Goal: Information Seeking & Learning: Learn about a topic

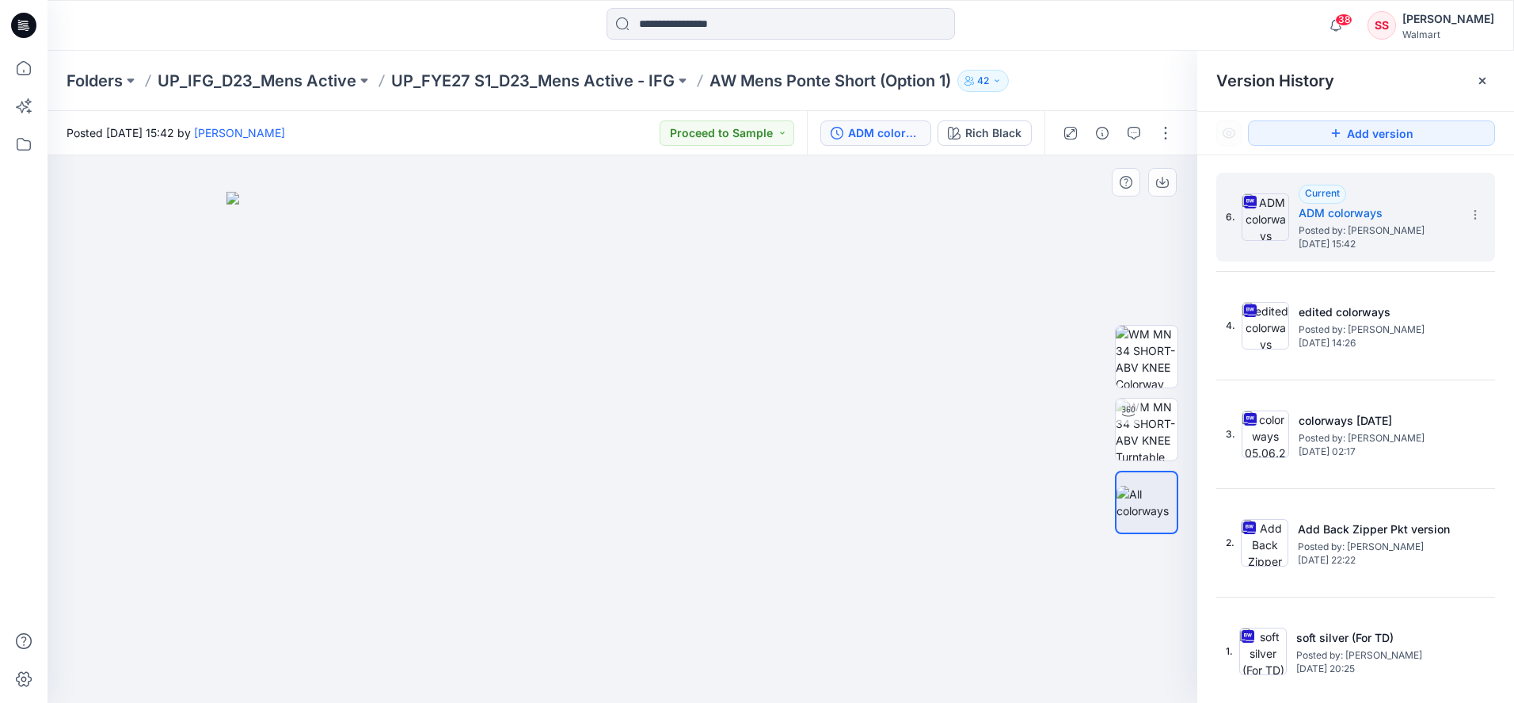
drag, startPoint x: 546, startPoint y: 444, endPoint x: 455, endPoint y: 389, distance: 105.5
click at [1144, 425] on img at bounding box center [1147, 429] width 62 height 62
drag, startPoint x: 493, startPoint y: 677, endPoint x: 743, endPoint y: 686, distance: 250.4
click at [743, 686] on div at bounding box center [623, 428] width 1150 height 547
drag, startPoint x: 535, startPoint y: 676, endPoint x: 763, endPoint y: 706, distance: 230.0
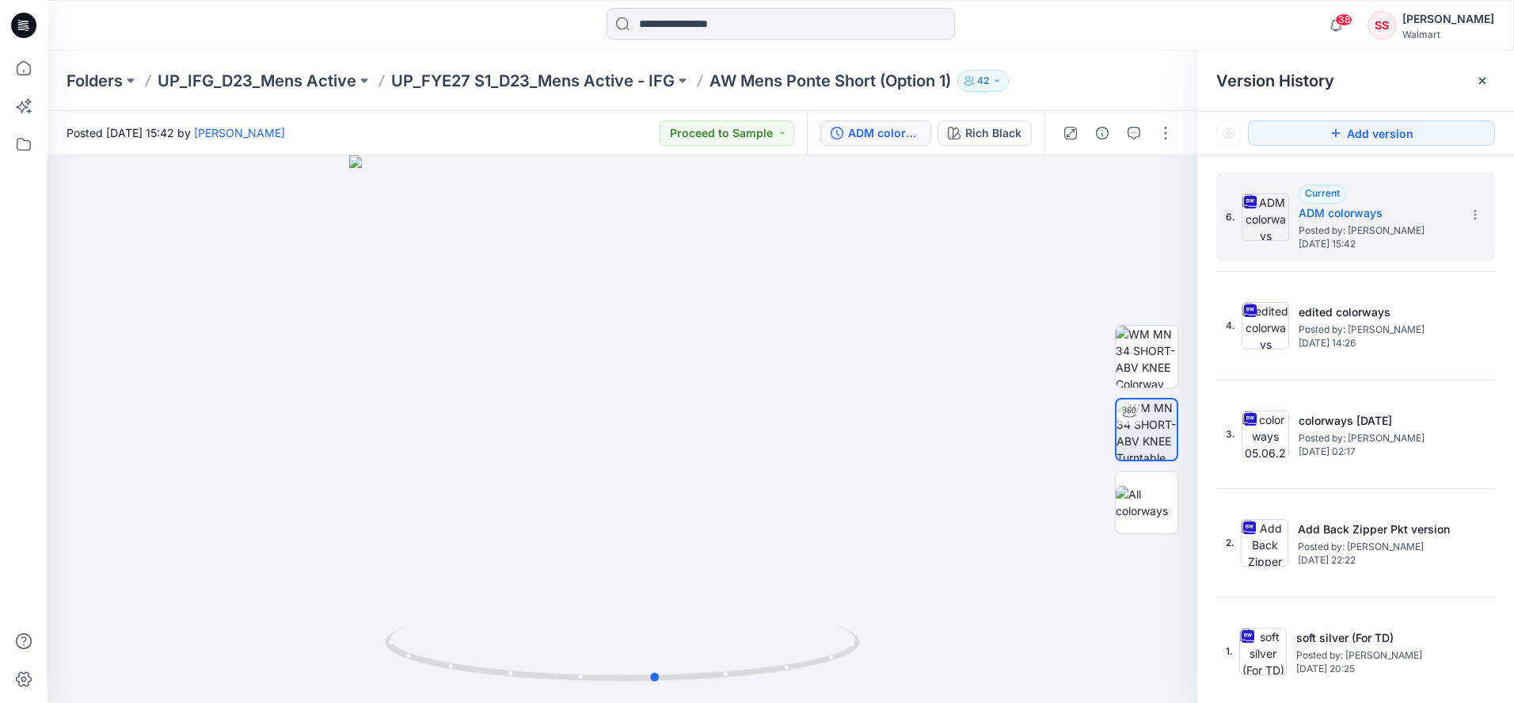
click at [763, 702] on html "38 Notifications Your style 5381 woven Jacket ASTM_GRADING VERIFICATION is read…" at bounding box center [757, 351] width 1514 height 703
drag, startPoint x: 794, startPoint y: 664, endPoint x: 552, endPoint y: 644, distance: 242.4
click at [554, 647] on icon at bounding box center [624, 655] width 479 height 59
click at [964, 132] on button "Rich Black" at bounding box center [985, 132] width 94 height 25
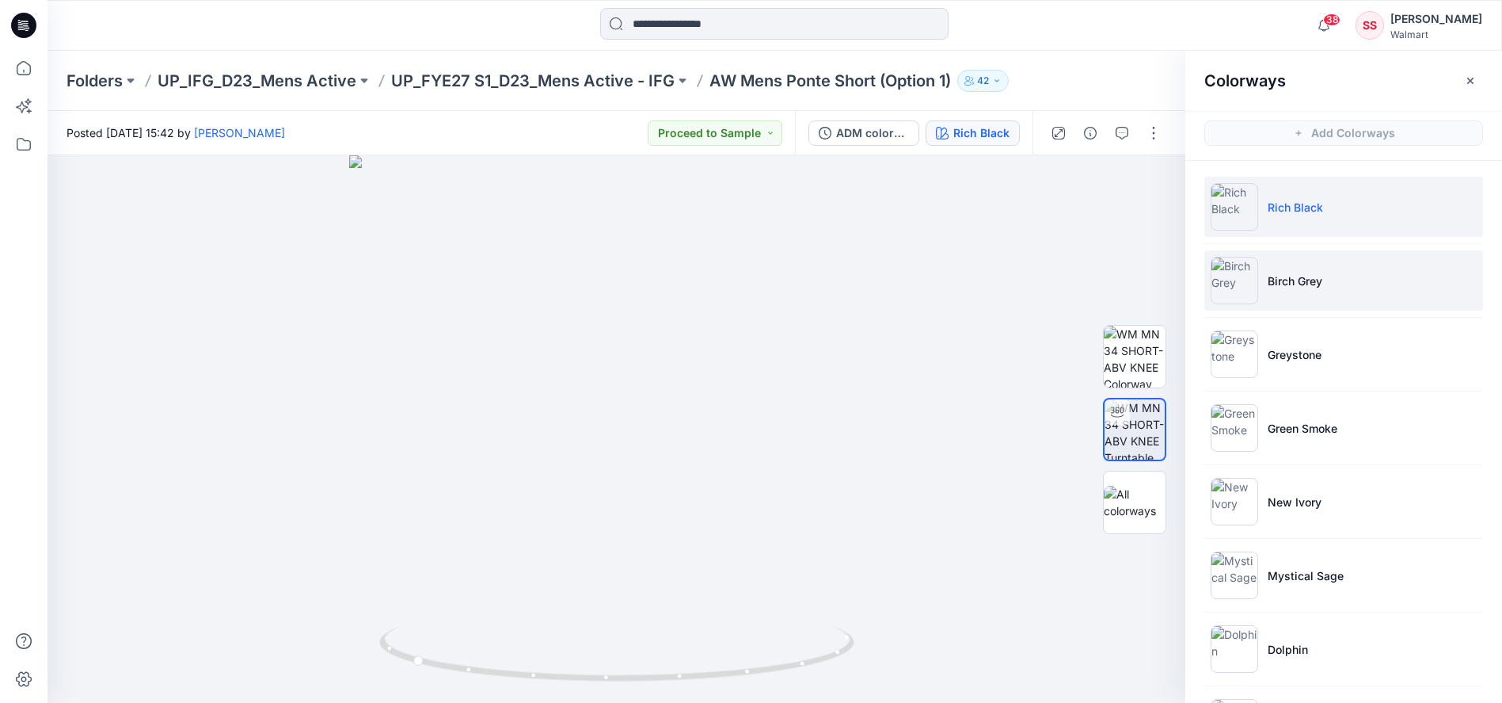
click at [1279, 268] on li "Birch Grey" at bounding box center [1344, 280] width 279 height 60
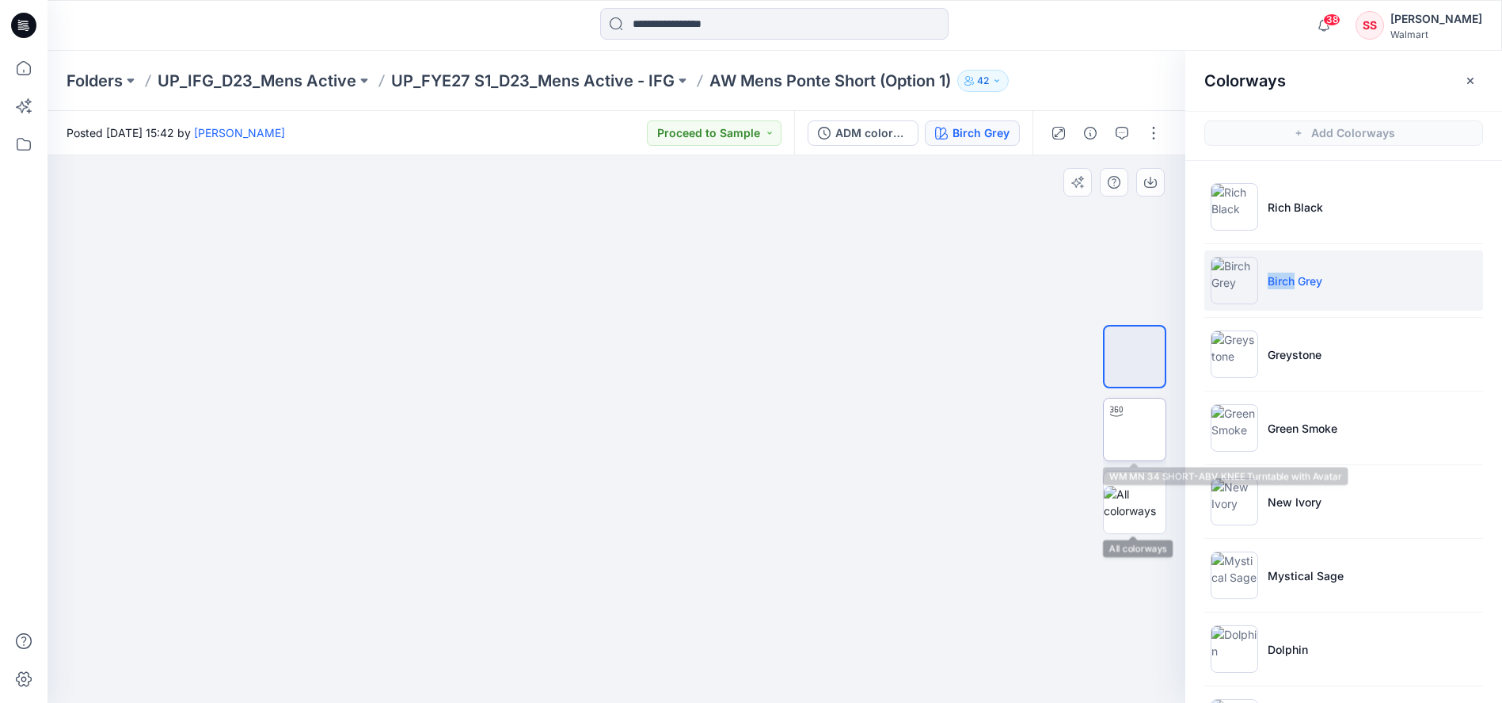
click at [1135, 429] on img at bounding box center [1135, 429] width 0 height 0
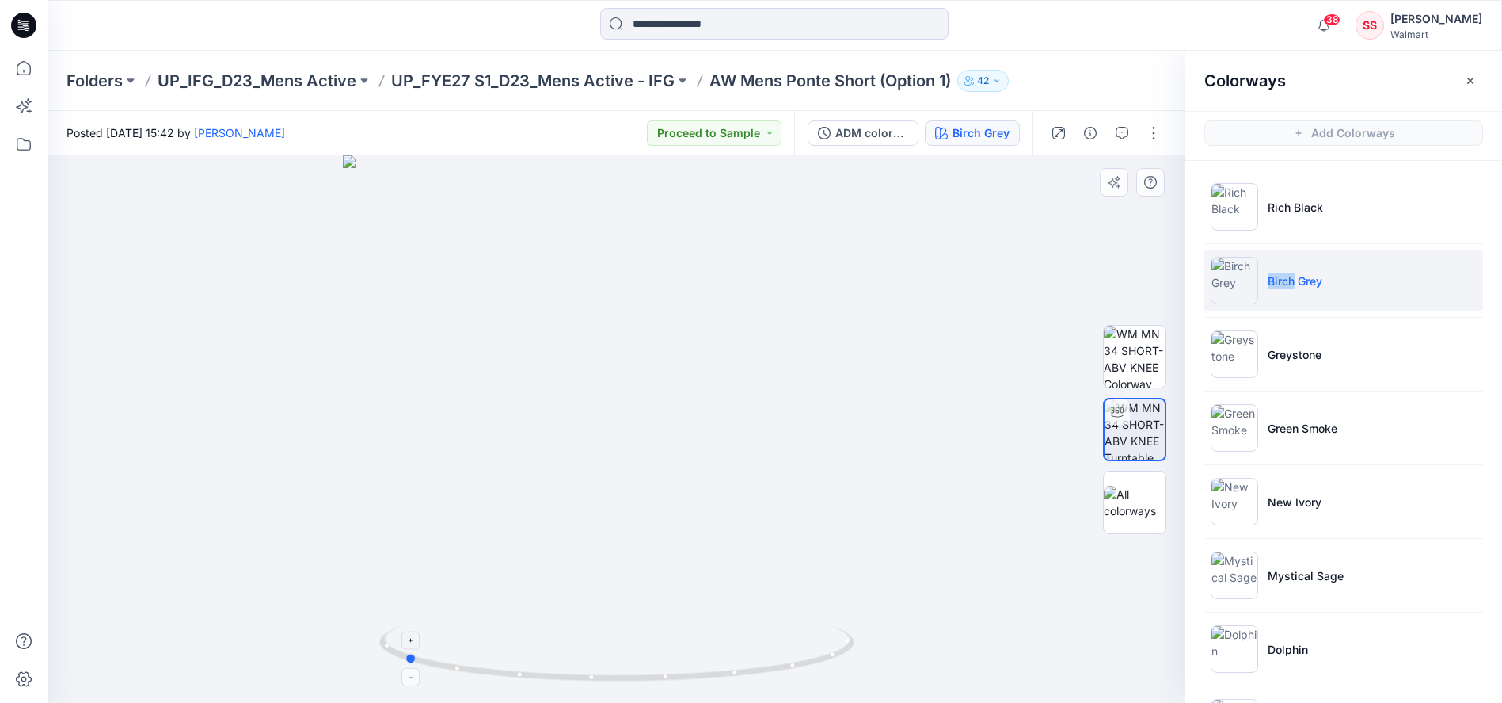
drag, startPoint x: 737, startPoint y: 675, endPoint x: 526, endPoint y: 644, distance: 213.7
click at [525, 648] on icon at bounding box center [618, 655] width 479 height 59
